Goal: Entertainment & Leisure: Browse casually

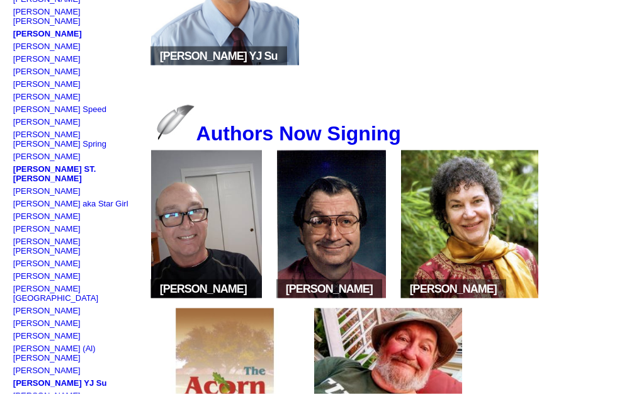
scroll to position [1047, 0]
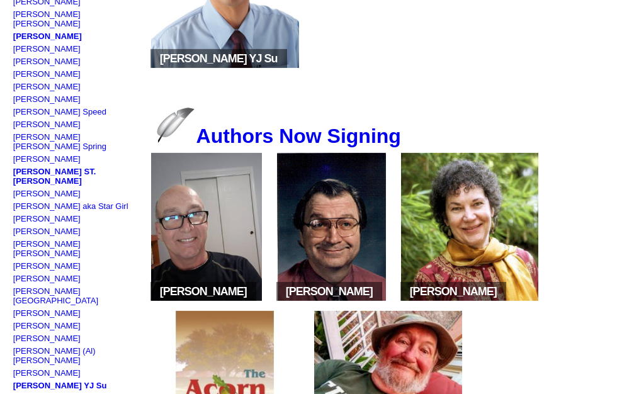
click at [105, 201] on link "[PERSON_NAME] aka Star Girl" at bounding box center [70, 205] width 115 height 9
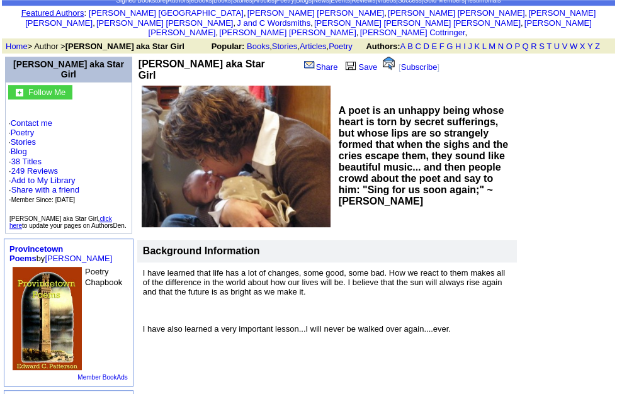
scroll to position [60, 0]
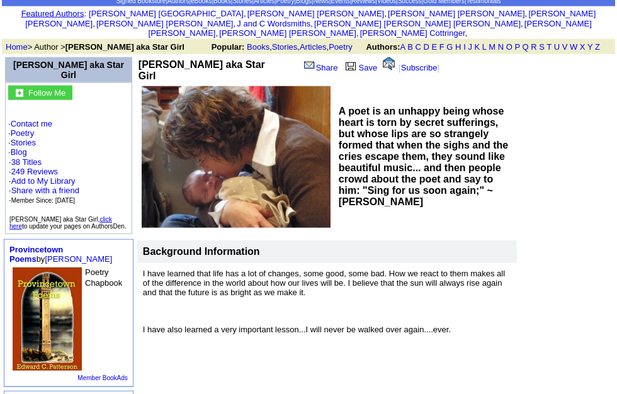
click at [27, 132] on link "Poetry" at bounding box center [23, 132] width 24 height 9
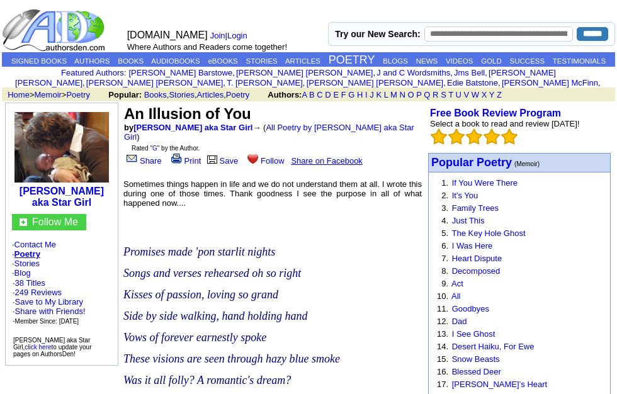
click at [339, 135] on link "All Poetry by [PERSON_NAME] aka Star Girl" at bounding box center [269, 132] width 290 height 19
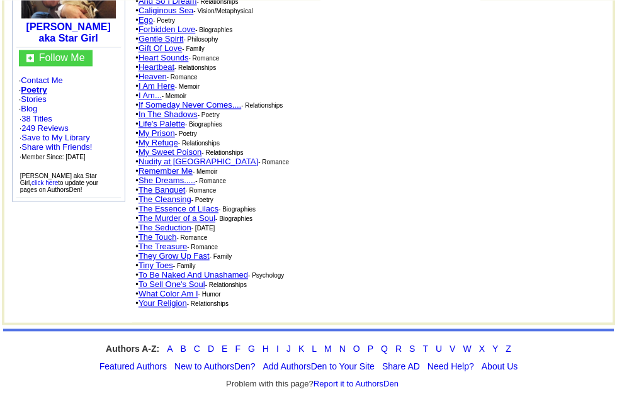
scroll to position [161, 0]
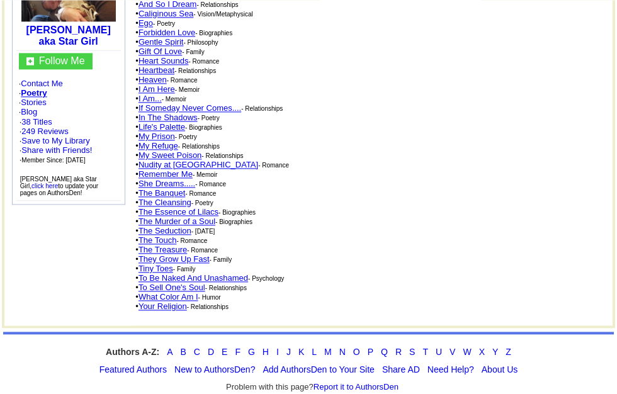
click at [185, 235] on link "The Seduction" at bounding box center [164, 230] width 53 height 9
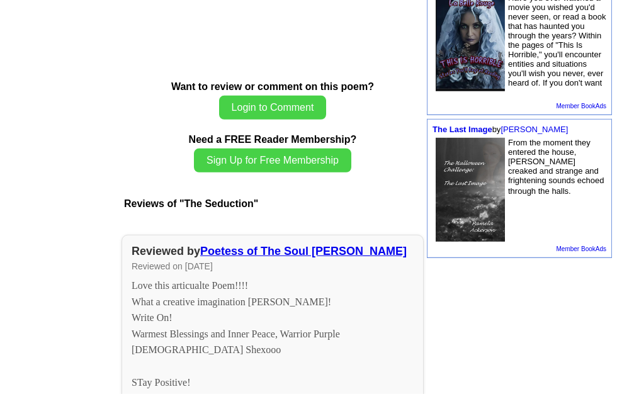
scroll to position [641, 0]
